Goal: Find specific page/section: Find specific page/section

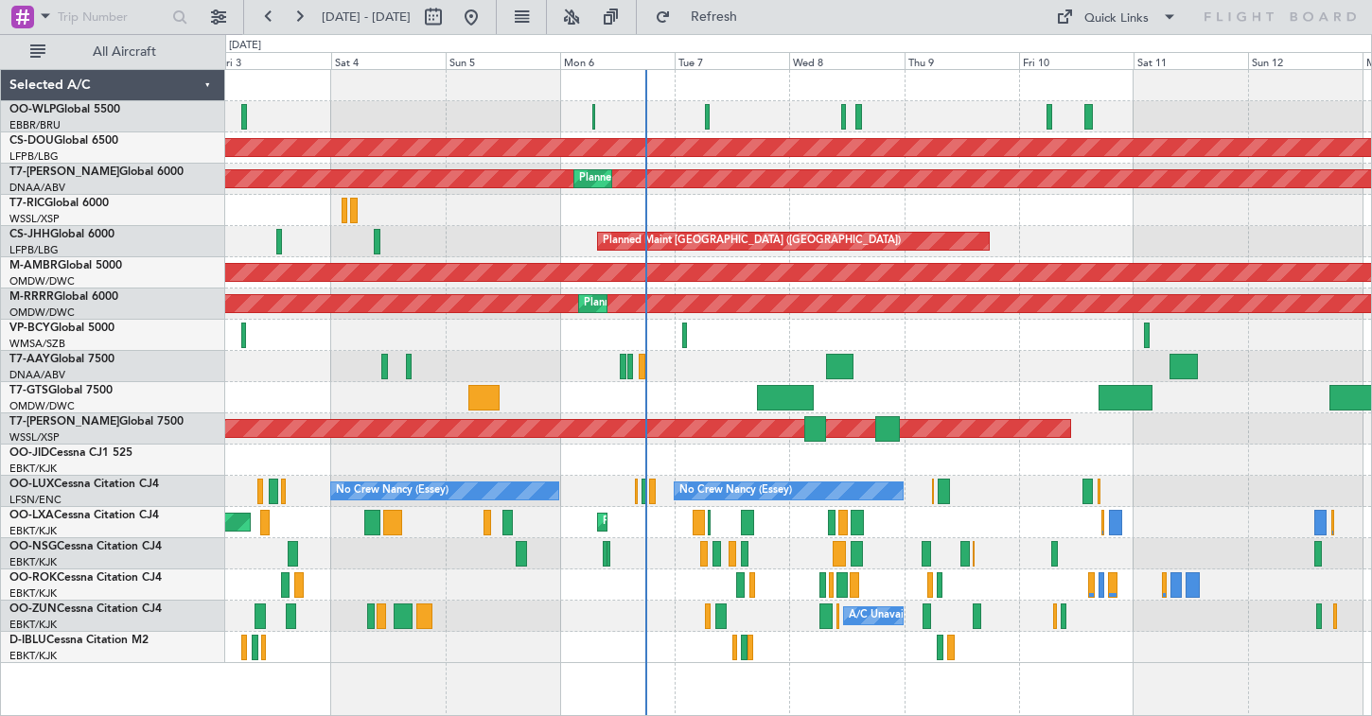
click at [701, 214] on div at bounding box center [798, 210] width 1146 height 31
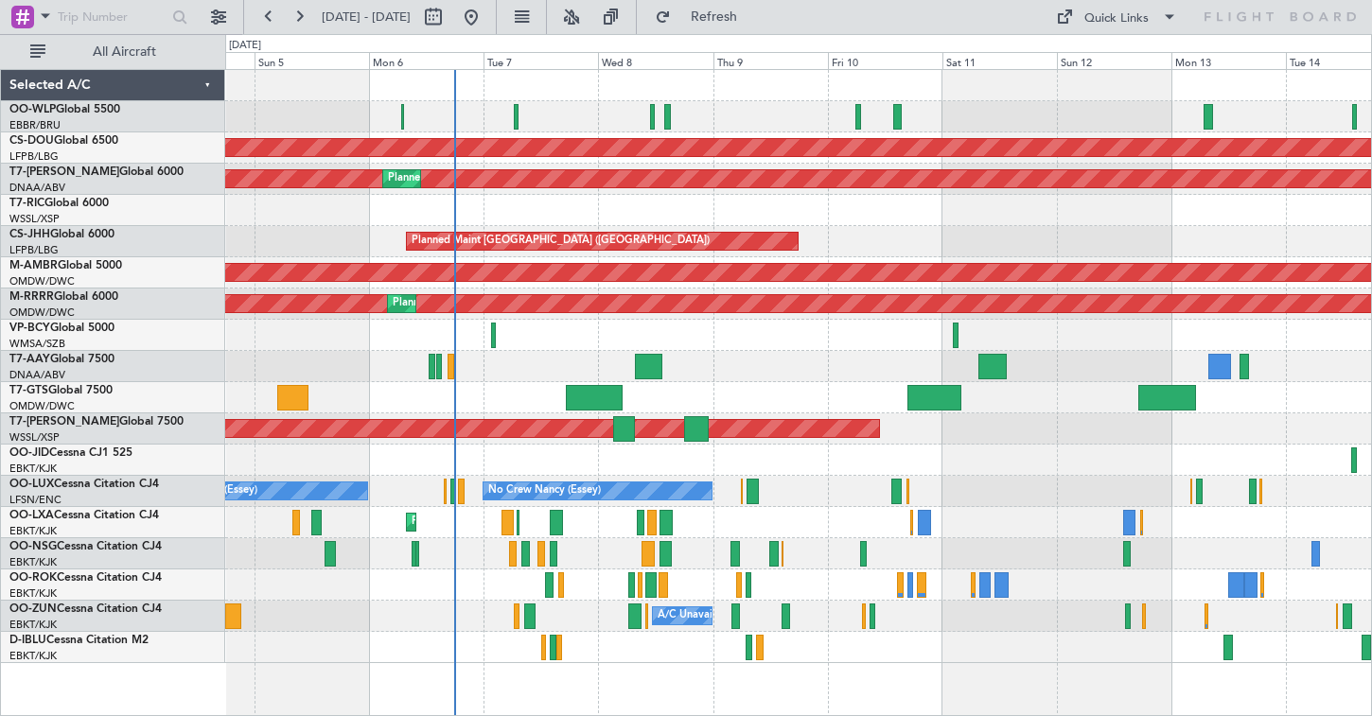
click at [389, 117] on div "Planned Maint Milan (Linate)" at bounding box center [798, 116] width 1146 height 31
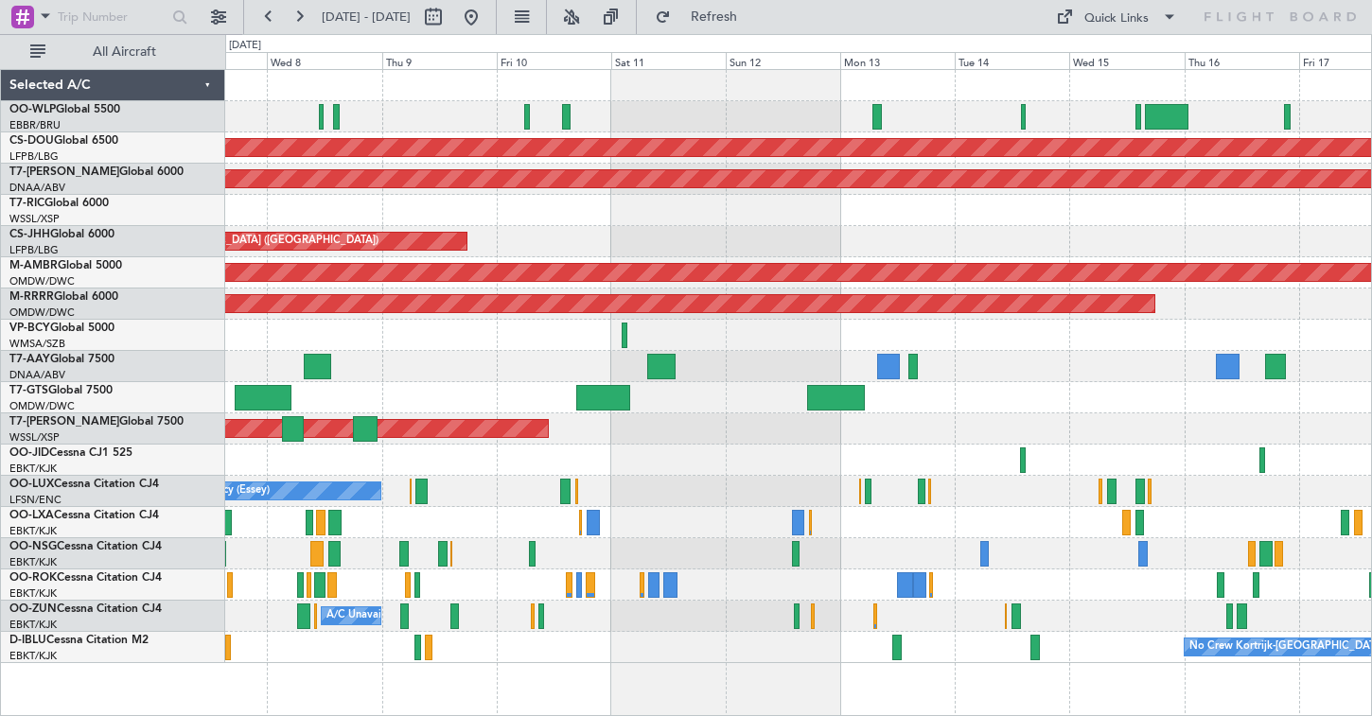
click at [439, 115] on div at bounding box center [798, 116] width 1146 height 31
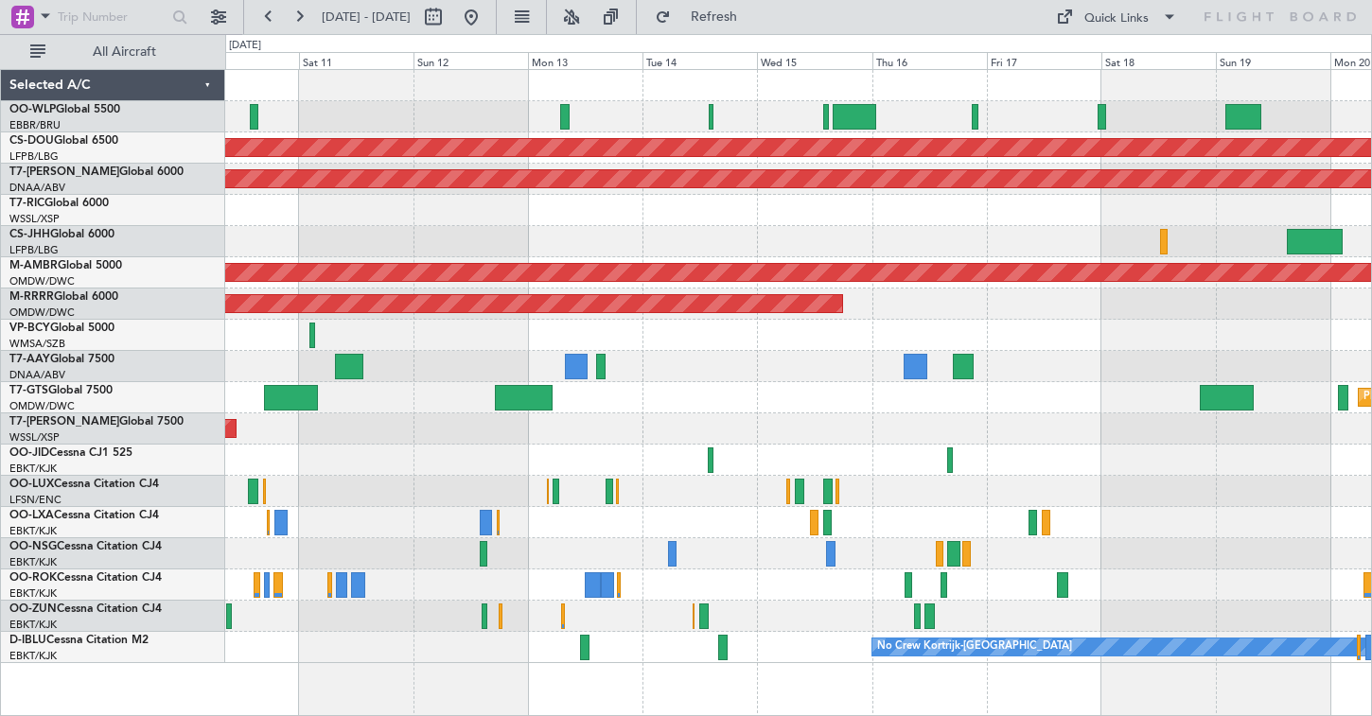
click at [321, 123] on div at bounding box center [798, 116] width 1146 height 31
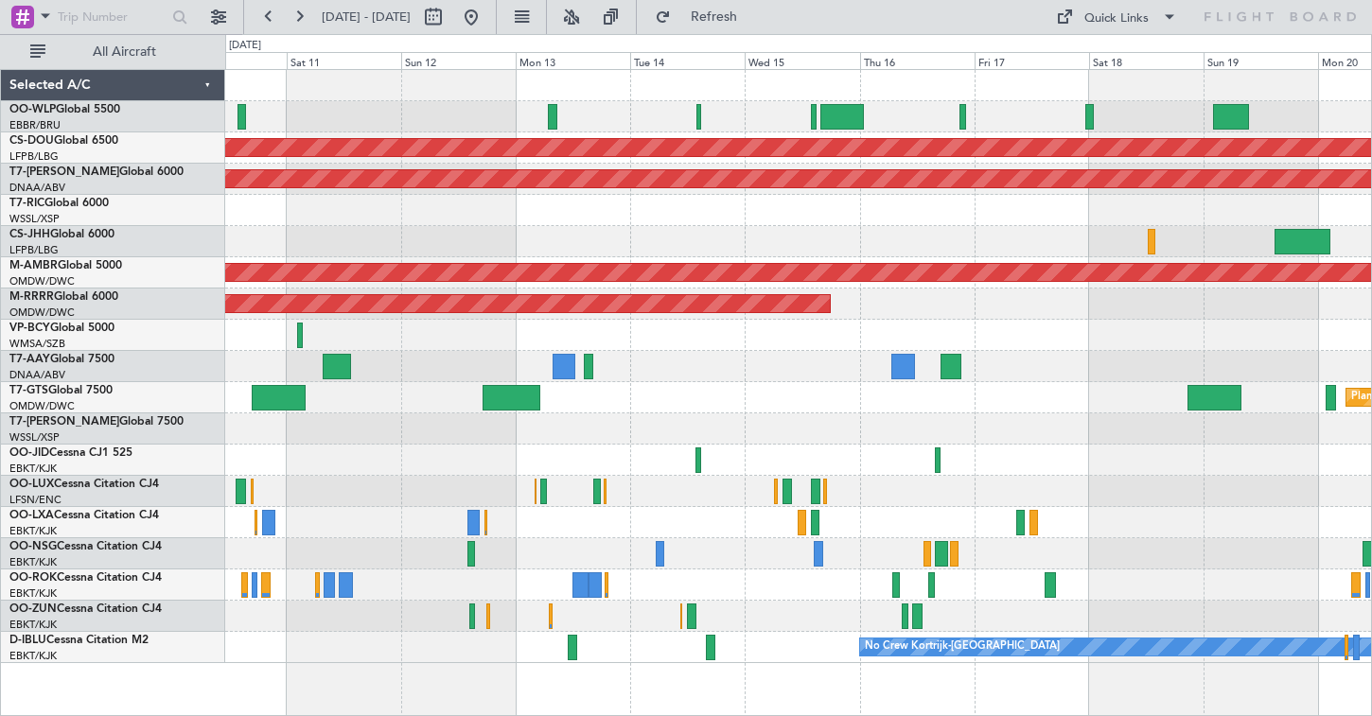
click at [425, 108] on div at bounding box center [798, 116] width 1146 height 31
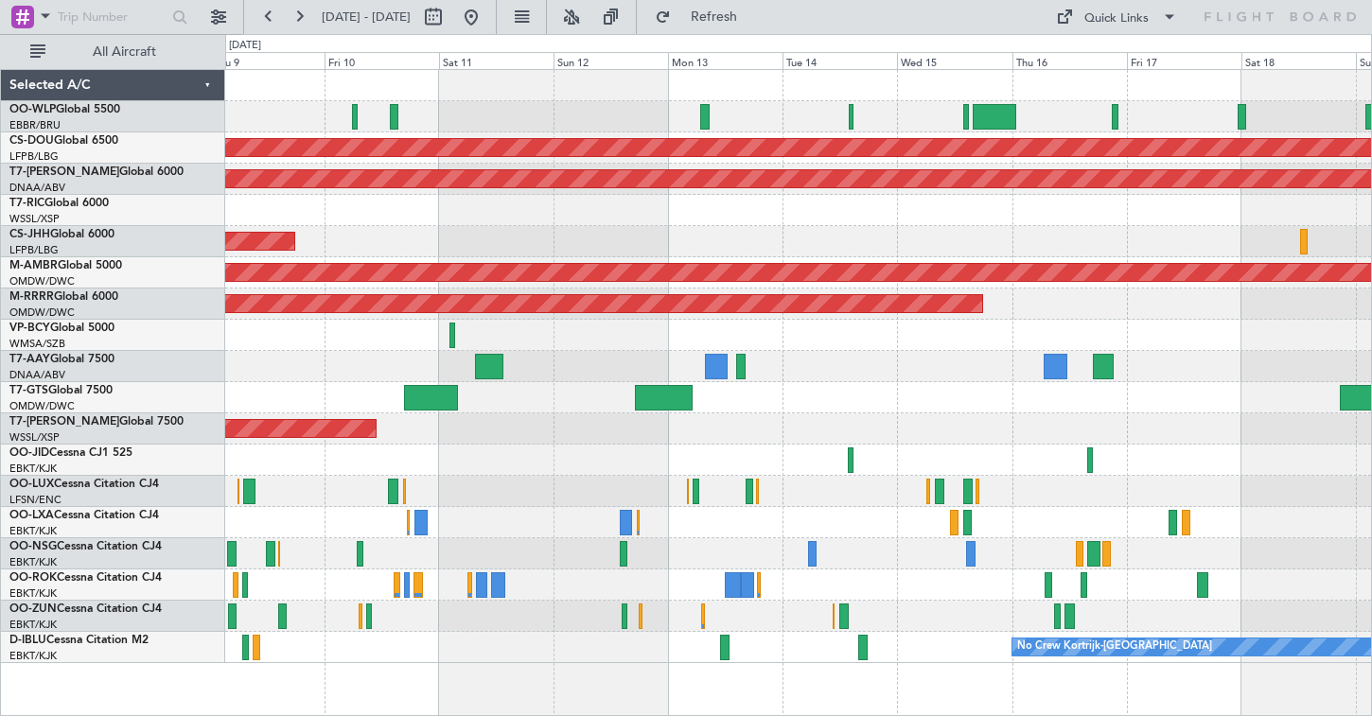
click at [487, 110] on div at bounding box center [798, 116] width 1146 height 31
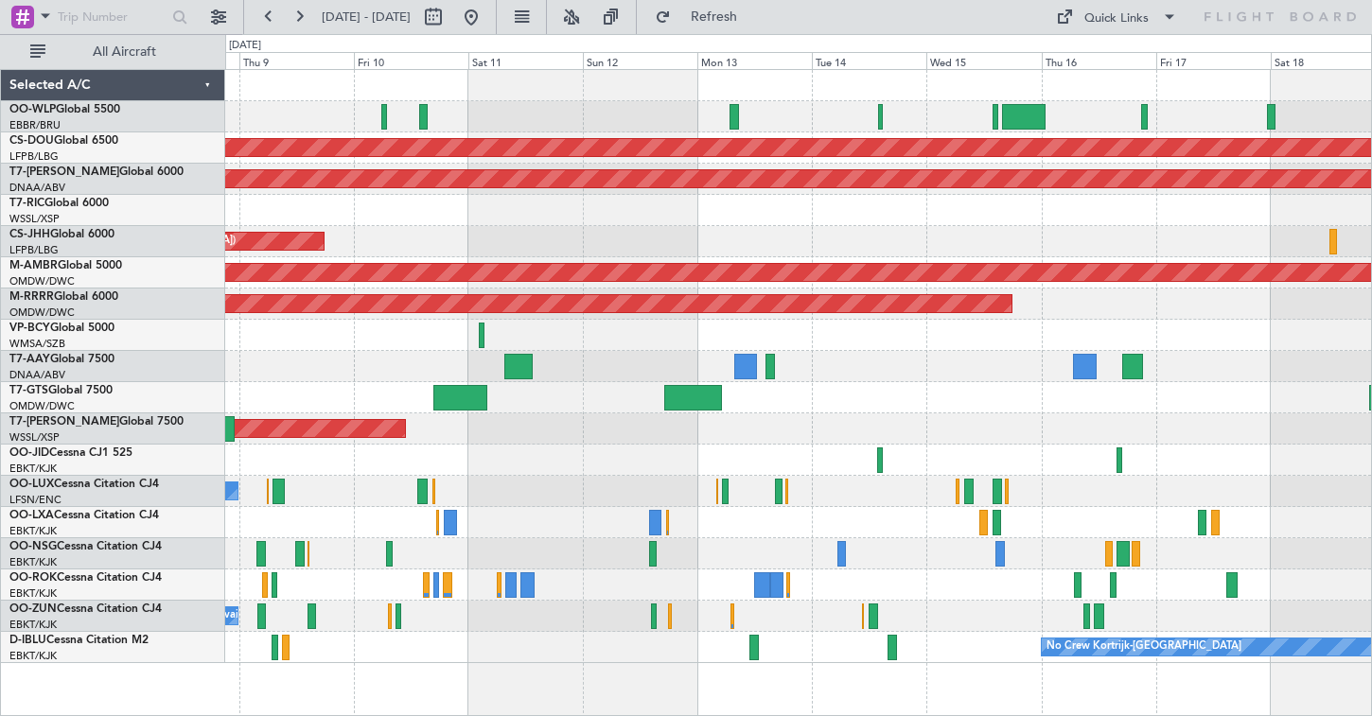
click at [457, 114] on div at bounding box center [798, 116] width 1146 height 31
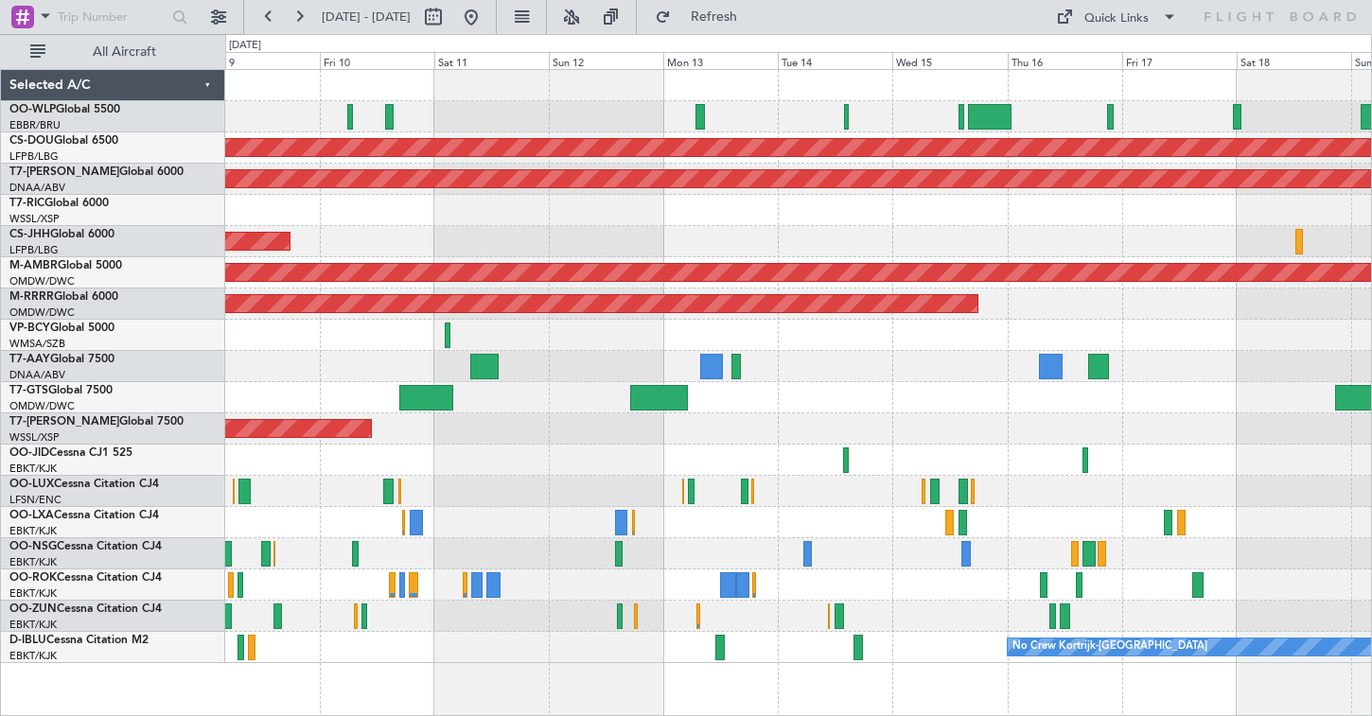
click at [424, 120] on div at bounding box center [798, 116] width 1146 height 31
click at [474, 115] on div at bounding box center [798, 116] width 1146 height 31
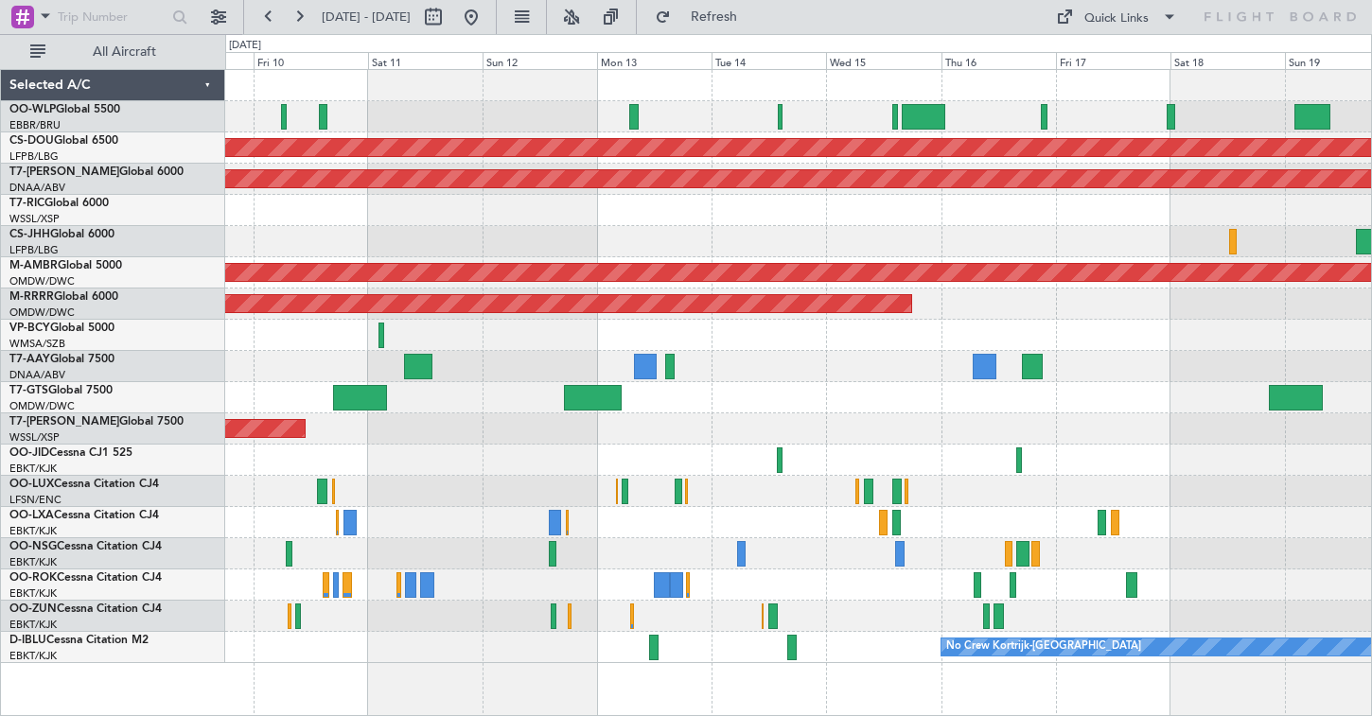
click at [606, 104] on div at bounding box center [798, 116] width 1146 height 31
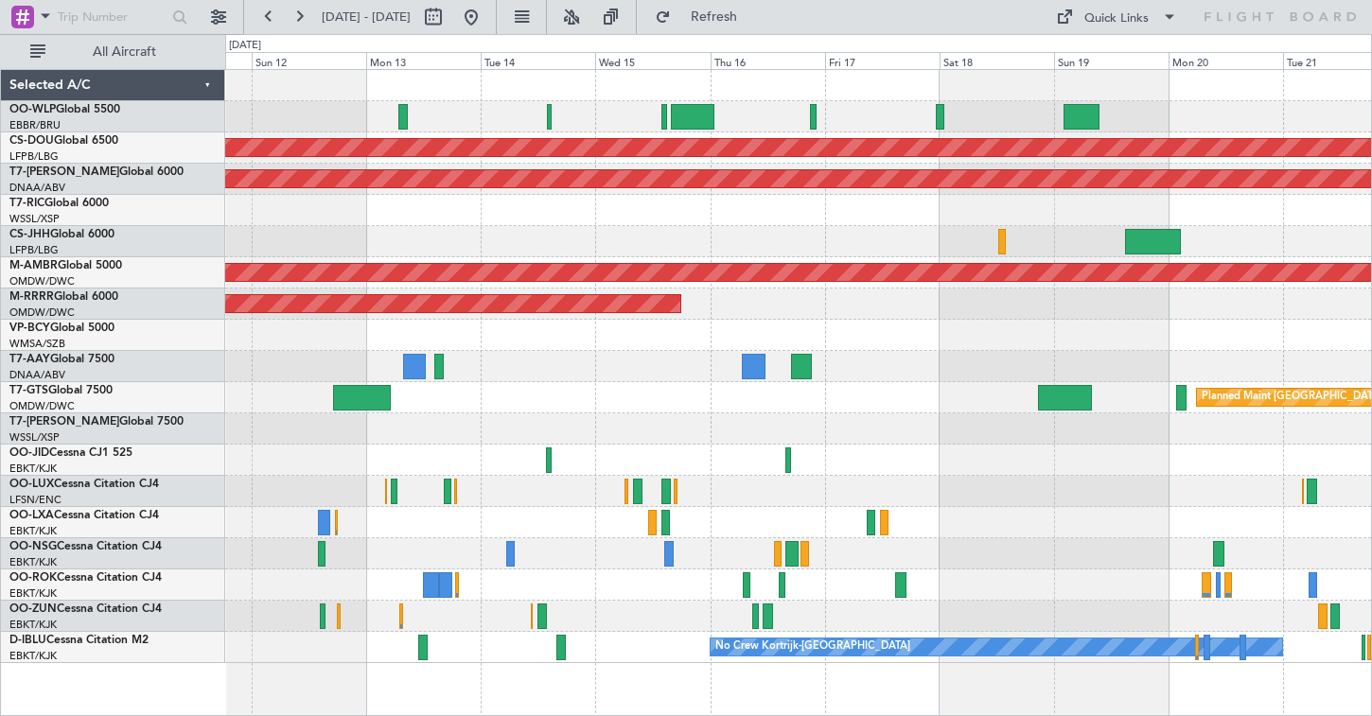
click at [737, 116] on div at bounding box center [798, 116] width 1146 height 31
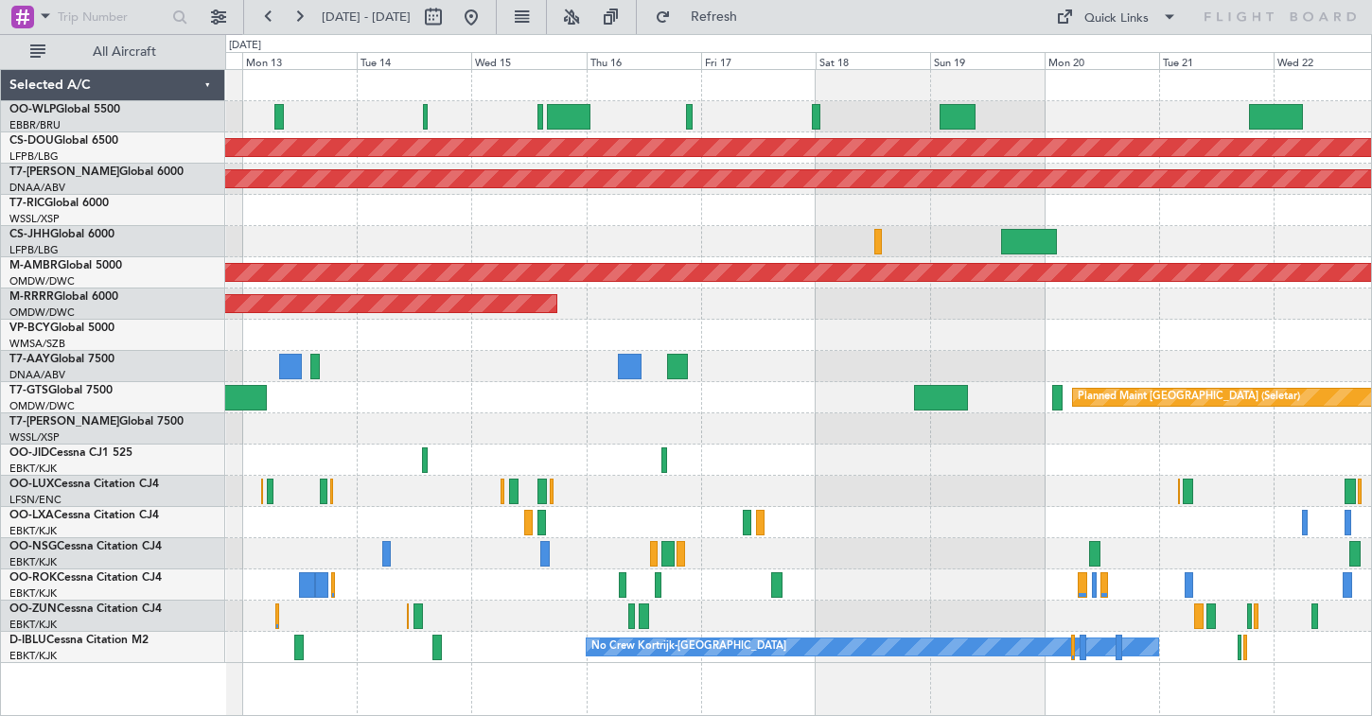
click at [658, 113] on div at bounding box center [798, 116] width 1146 height 31
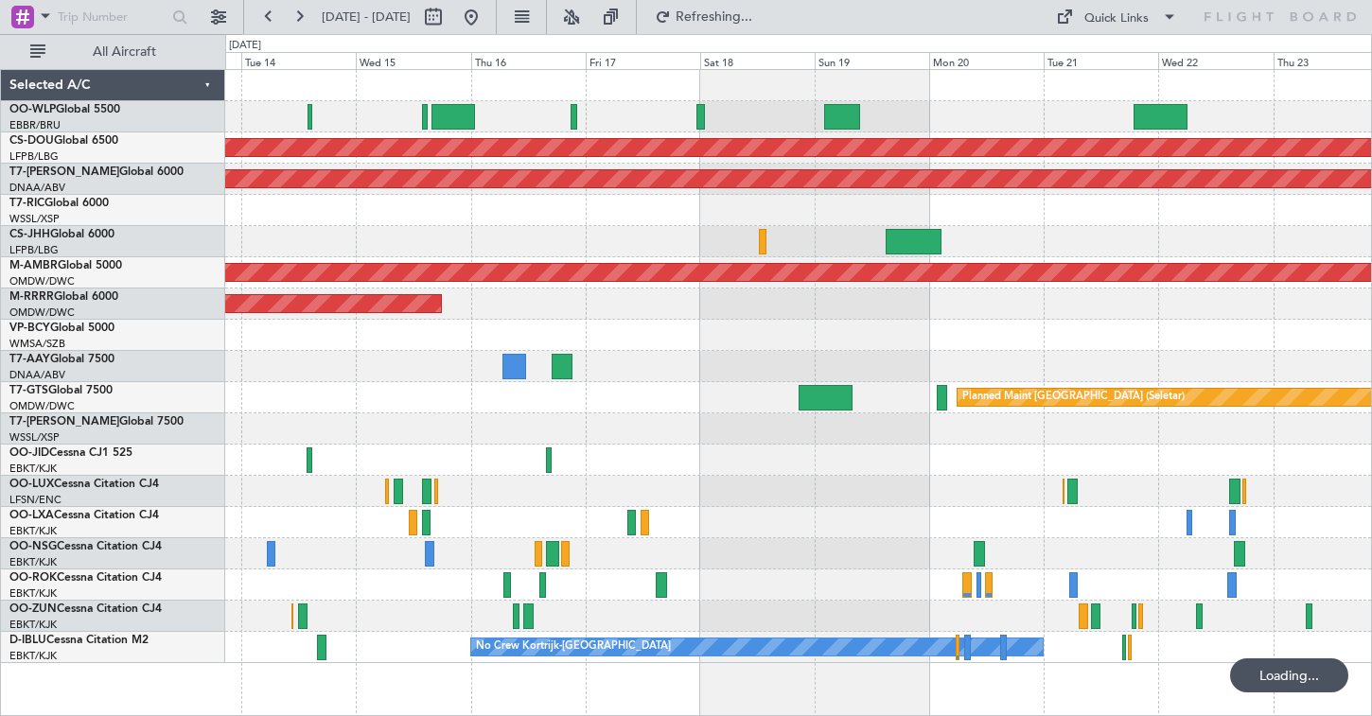
click at [607, 122] on div at bounding box center [798, 116] width 1146 height 31
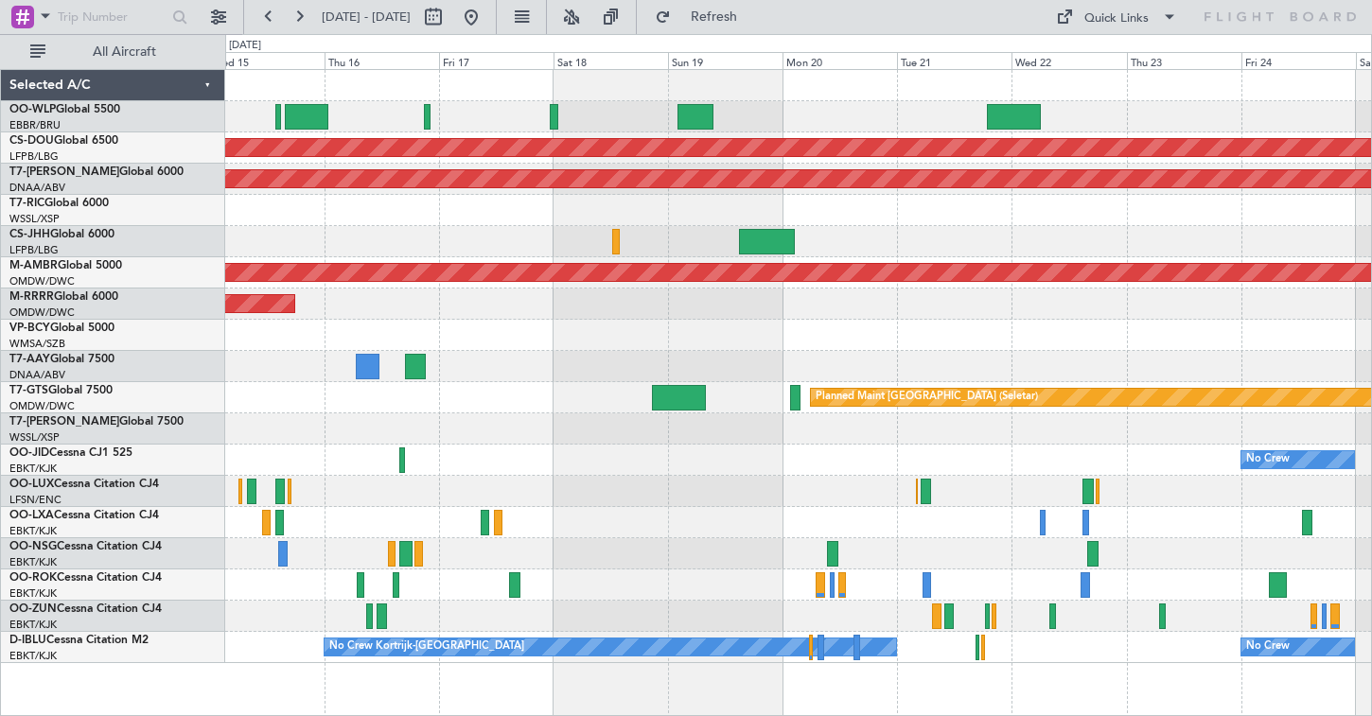
click at [630, 105] on div at bounding box center [798, 116] width 1146 height 31
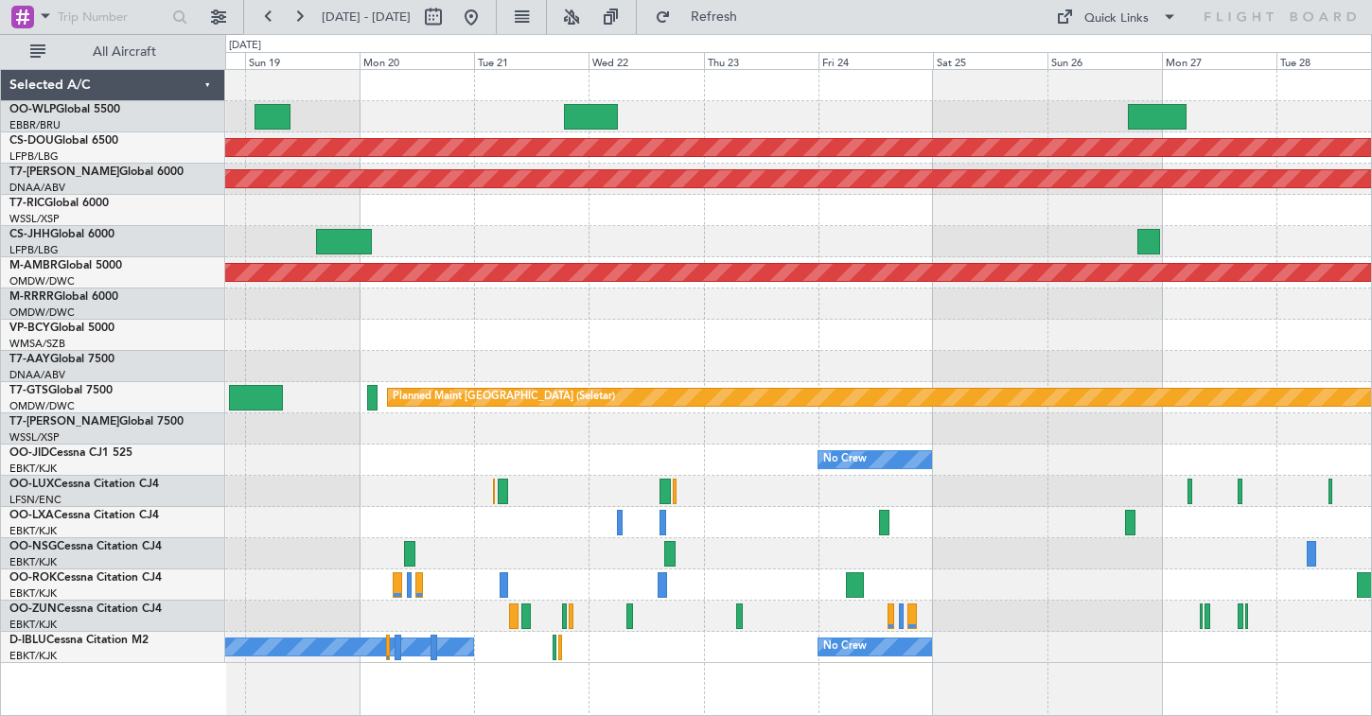
click at [657, 113] on div at bounding box center [798, 116] width 1146 height 31
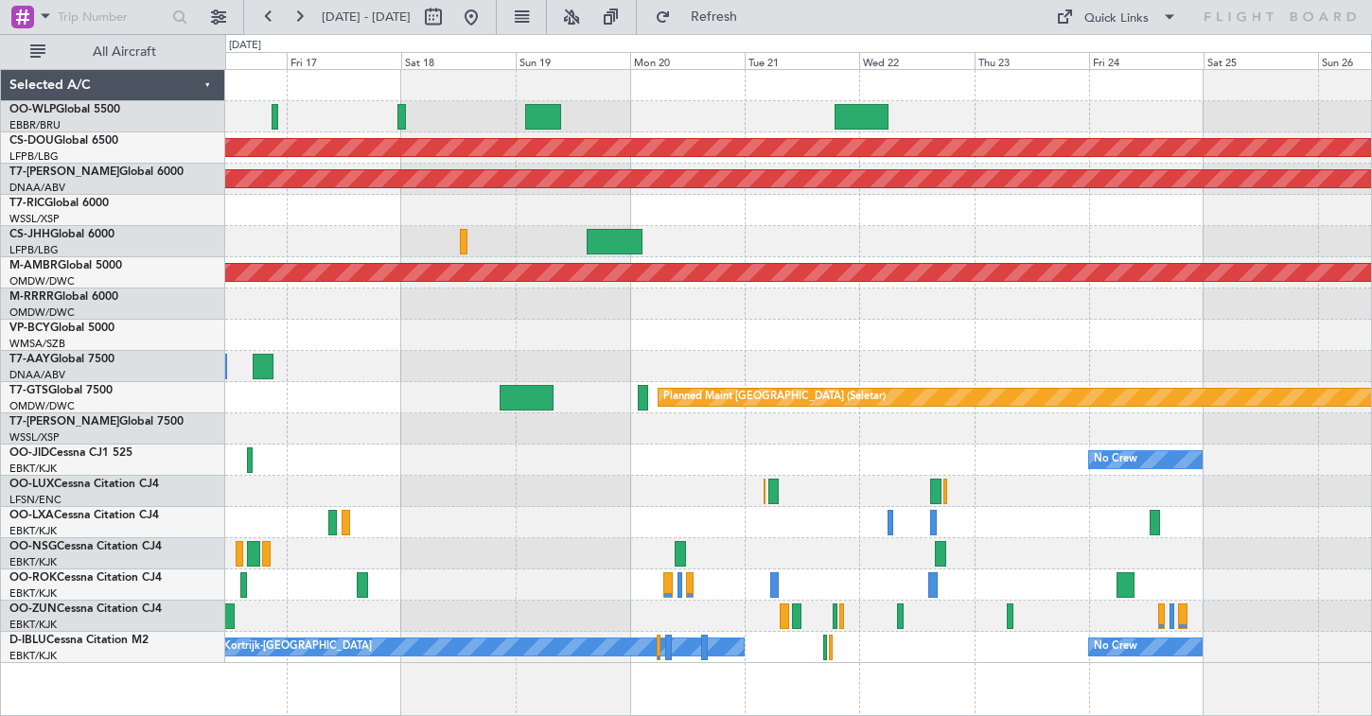
click at [708, 115] on div at bounding box center [798, 116] width 1146 height 31
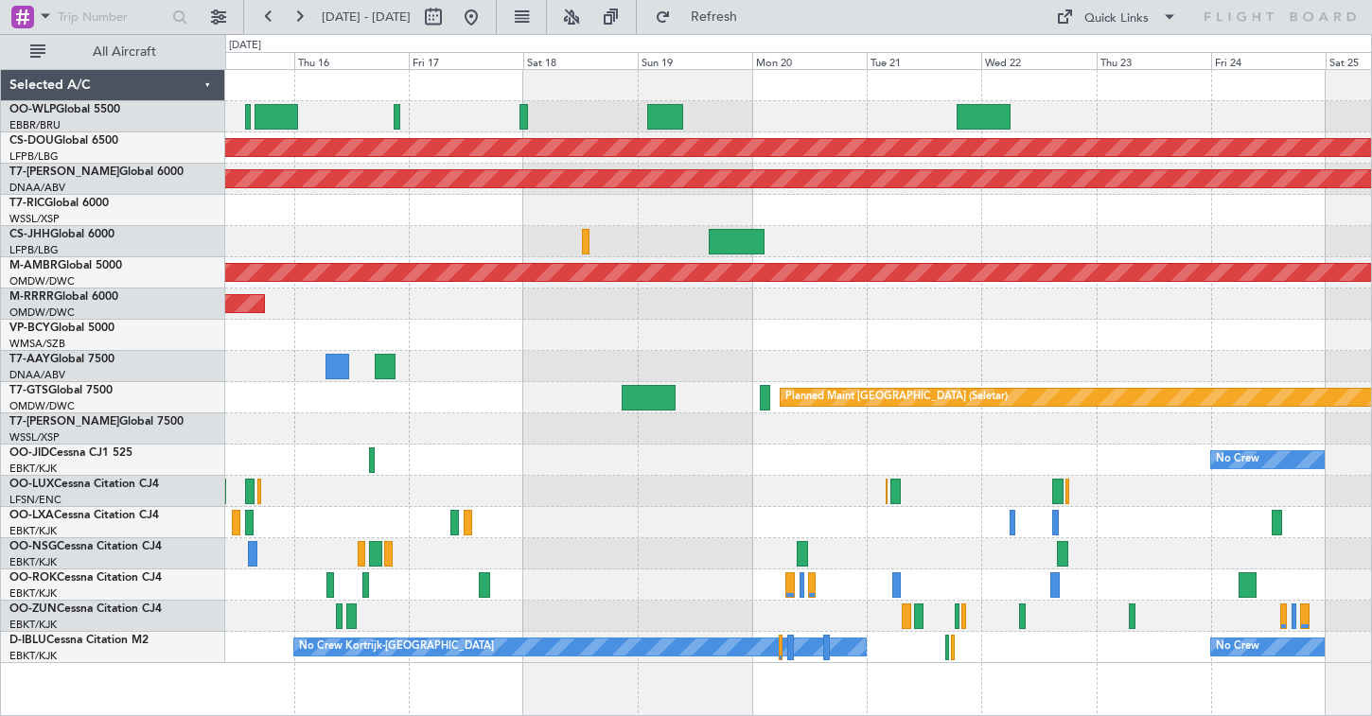
click at [842, 93] on div "Planned Maint London ([GEOGRAPHIC_DATA]) AOG Maint [GEOGRAPHIC_DATA] (Al Maktou…" at bounding box center [798, 366] width 1146 height 593
